Goal: Information Seeking & Learning: Learn about a topic

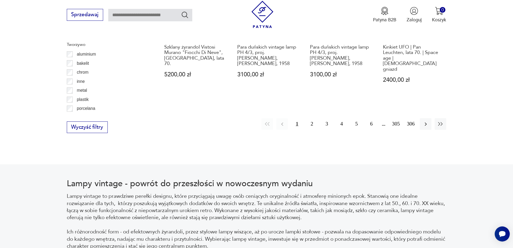
scroll to position [583, 0]
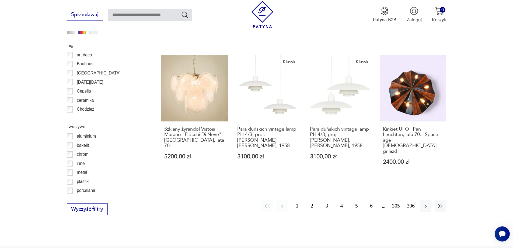
click at [312, 200] on button "2" at bounding box center [312, 206] width 12 height 12
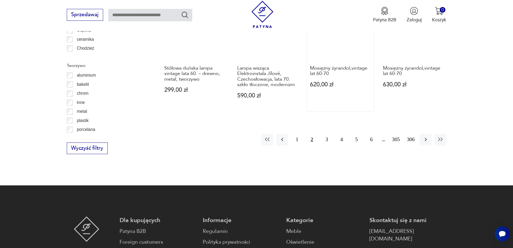
scroll to position [645, 0]
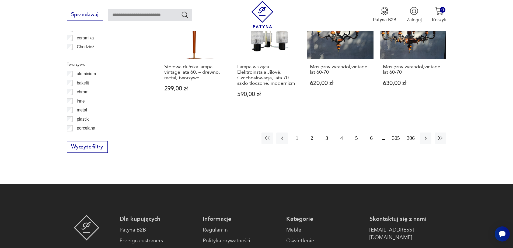
click at [328, 135] on button "3" at bounding box center [327, 138] width 12 height 12
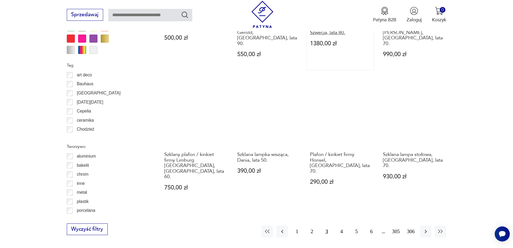
scroll to position [618, 0]
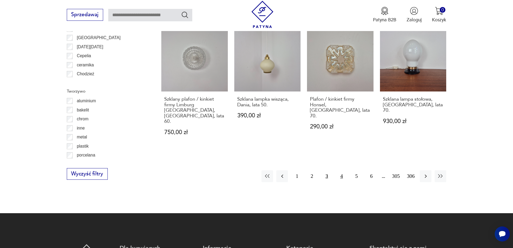
click at [344, 170] on button "4" at bounding box center [342, 176] width 12 height 12
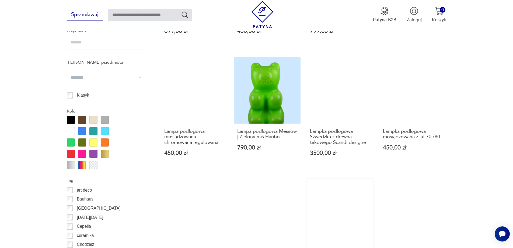
scroll to position [537, 0]
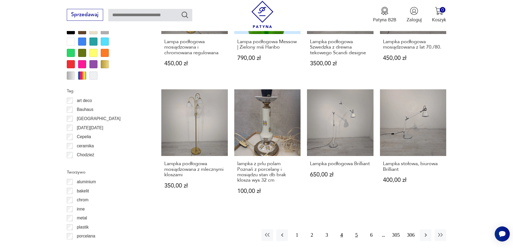
click at [357, 229] on button "5" at bounding box center [357, 235] width 12 height 12
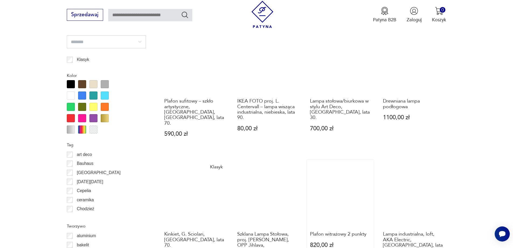
scroll to position [645, 0]
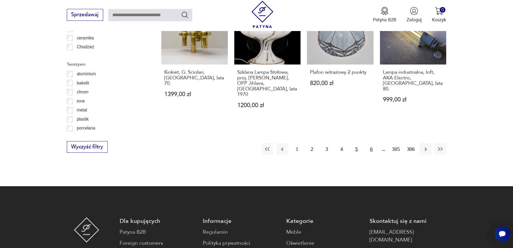
click at [373, 143] on button "6" at bounding box center [372, 149] width 12 height 12
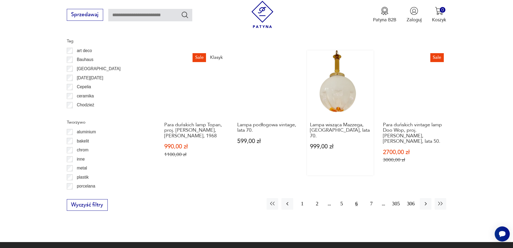
scroll to position [672, 0]
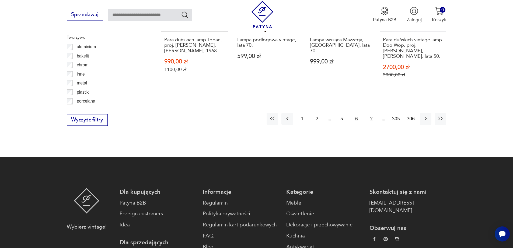
click at [370, 113] on button "7" at bounding box center [372, 119] width 12 height 12
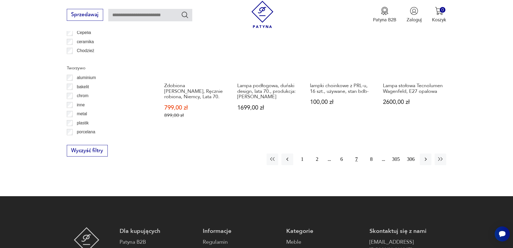
scroll to position [726, 0]
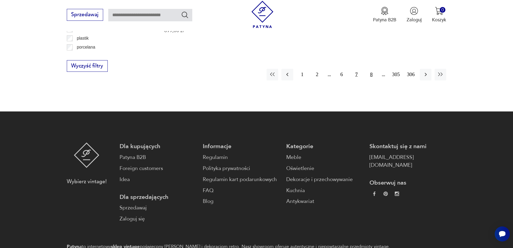
click at [372, 72] on button "8" at bounding box center [372, 75] width 12 height 12
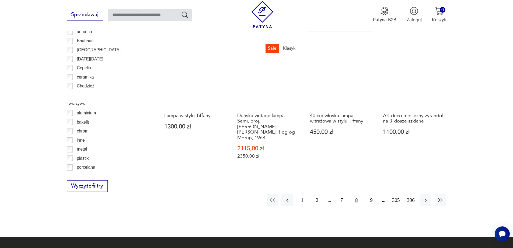
scroll to position [753, 0]
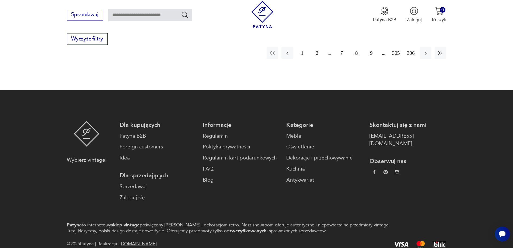
click at [371, 49] on button "9" at bounding box center [372, 53] width 12 height 12
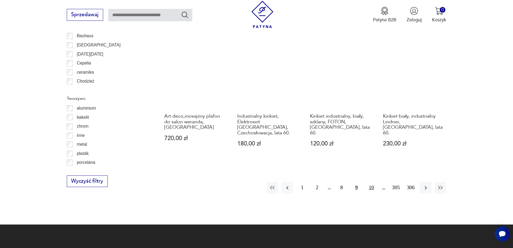
scroll to position [726, 0]
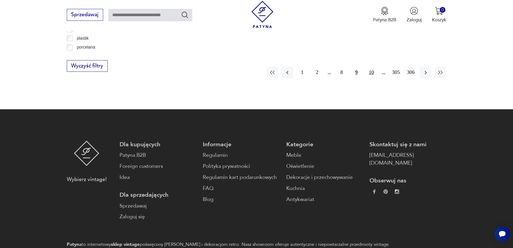
click at [371, 67] on button "10" at bounding box center [372, 73] width 12 height 12
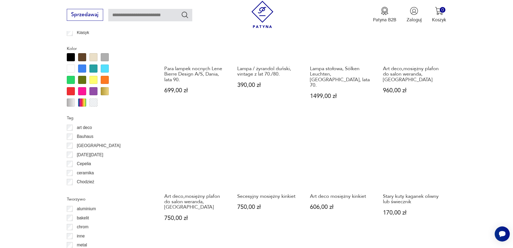
scroll to position [672, 0]
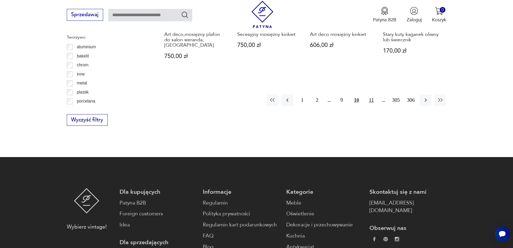
click at [373, 94] on button "11" at bounding box center [372, 100] width 12 height 12
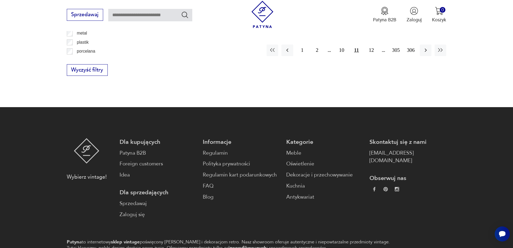
scroll to position [662, 0]
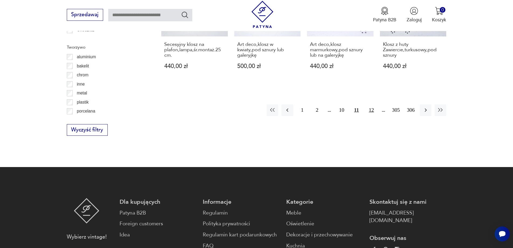
click at [372, 106] on button "12" at bounding box center [372, 110] width 12 height 12
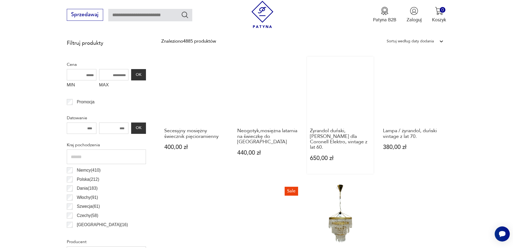
scroll to position [295, 0]
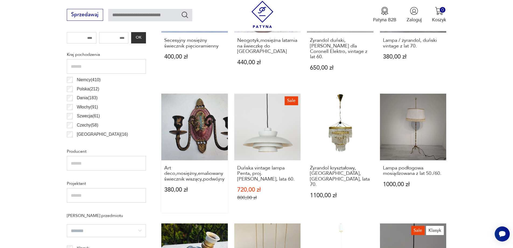
click at [208, 133] on link "Art deco,mosiężny,emaliowany świecznik wiszący,podwójny 380,00 zł" at bounding box center [194, 153] width 67 height 119
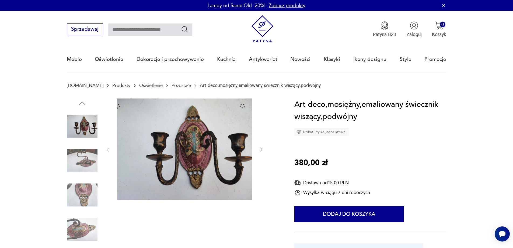
click at [186, 140] on img at bounding box center [184, 148] width 135 height 101
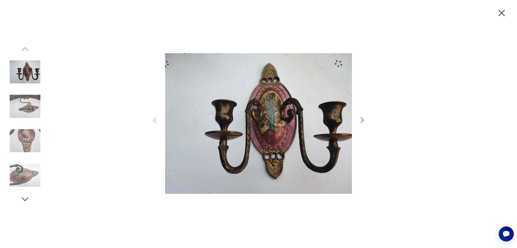
click at [504, 12] on icon "button" at bounding box center [501, 12] width 11 height 11
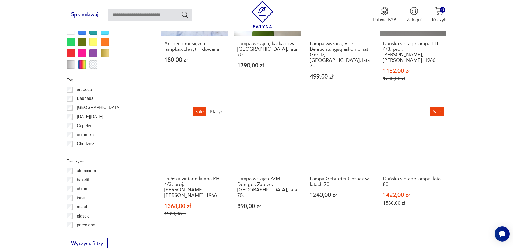
scroll to position [672, 0]
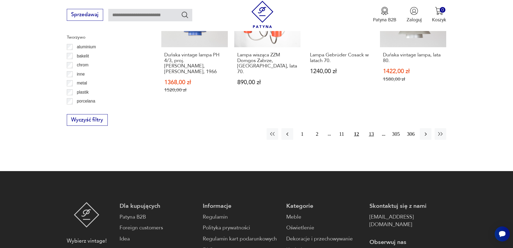
click at [373, 128] on button "13" at bounding box center [372, 134] width 12 height 12
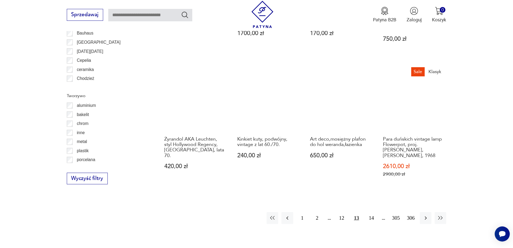
scroll to position [699, 0]
